Goal: Navigation & Orientation: Find specific page/section

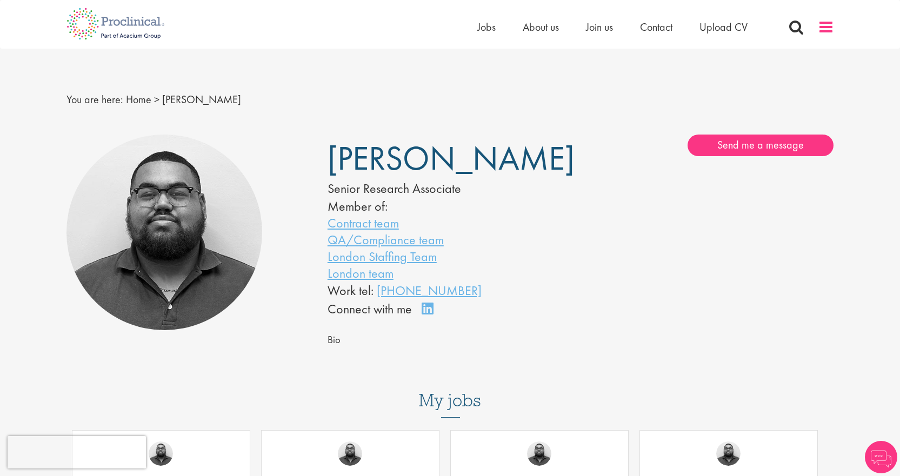
click at [824, 29] on span at bounding box center [826, 27] width 16 height 16
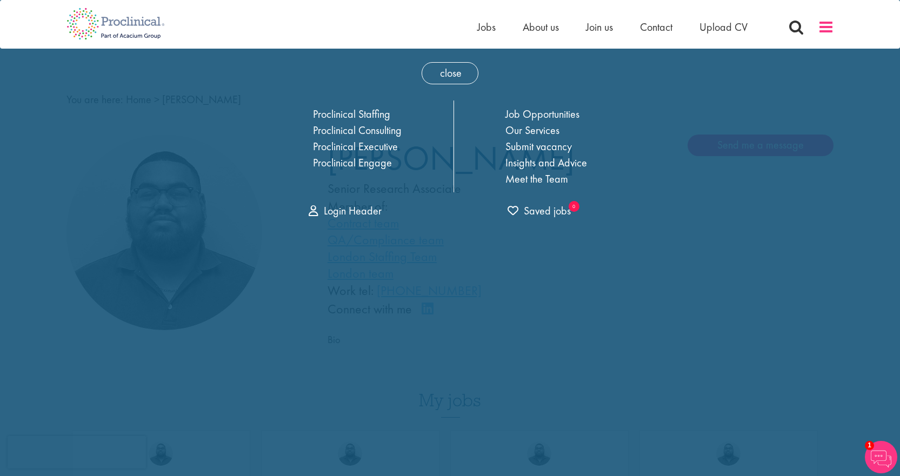
click at [824, 29] on span at bounding box center [826, 27] width 16 height 16
click at [874, 446] on img at bounding box center [881, 457] width 32 height 32
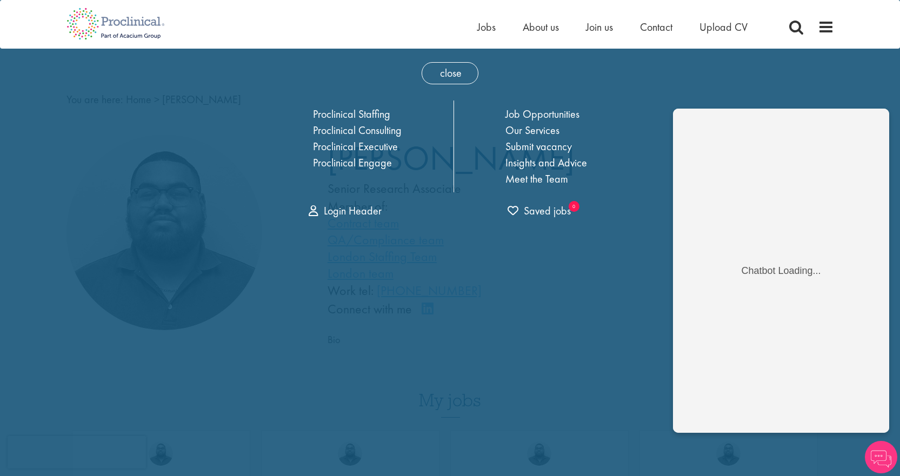
click at [572, 96] on div "close Home Jobs About us Join us Contact Upload CV Proclinical Staffing Proclin…" at bounding box center [450, 138] width 400 height 178
click at [533, 129] on link "Our Services" at bounding box center [532, 130] width 54 height 14
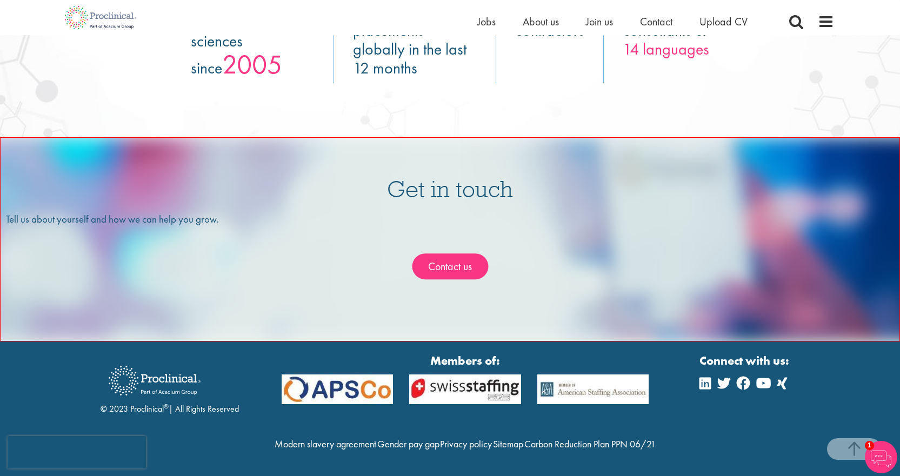
scroll to position [1965, 0]
